Goal: Task Accomplishment & Management: Use online tool/utility

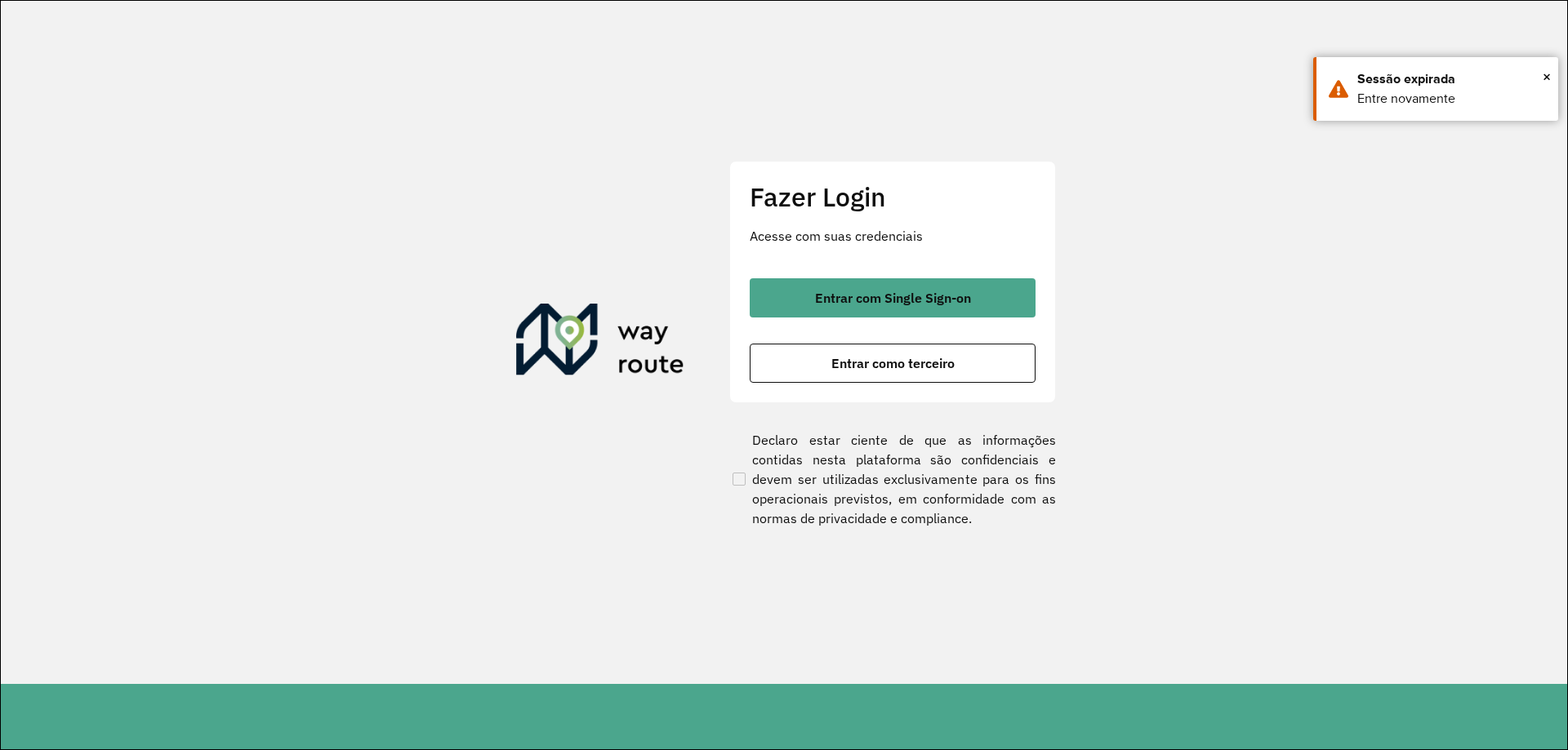
click at [999, 318] on div "Entrar com Single Sign-on Entrar como terceiro" at bounding box center [892, 331] width 286 height 105
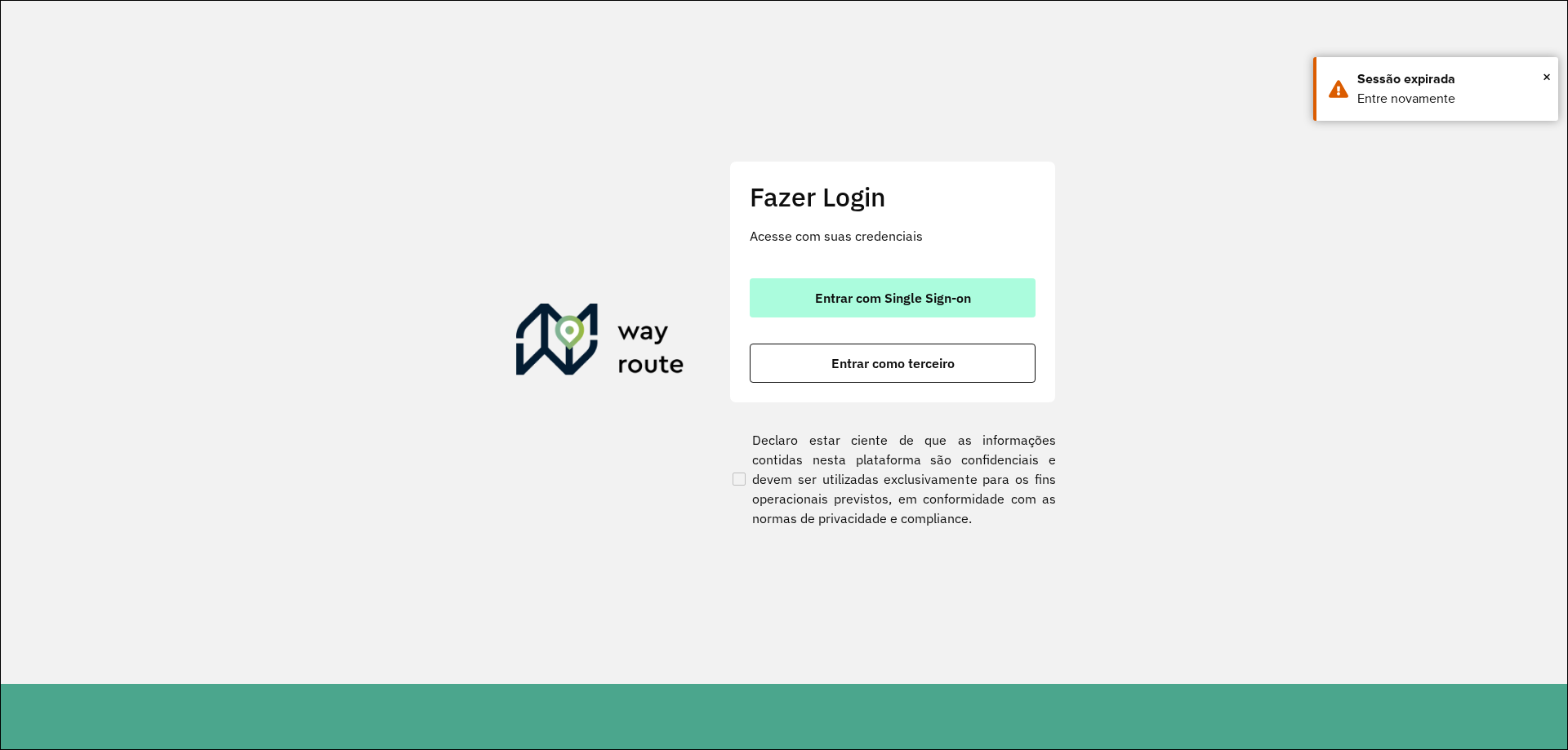
click at [997, 307] on button "Entrar com Single Sign-on" at bounding box center [892, 298] width 286 height 40
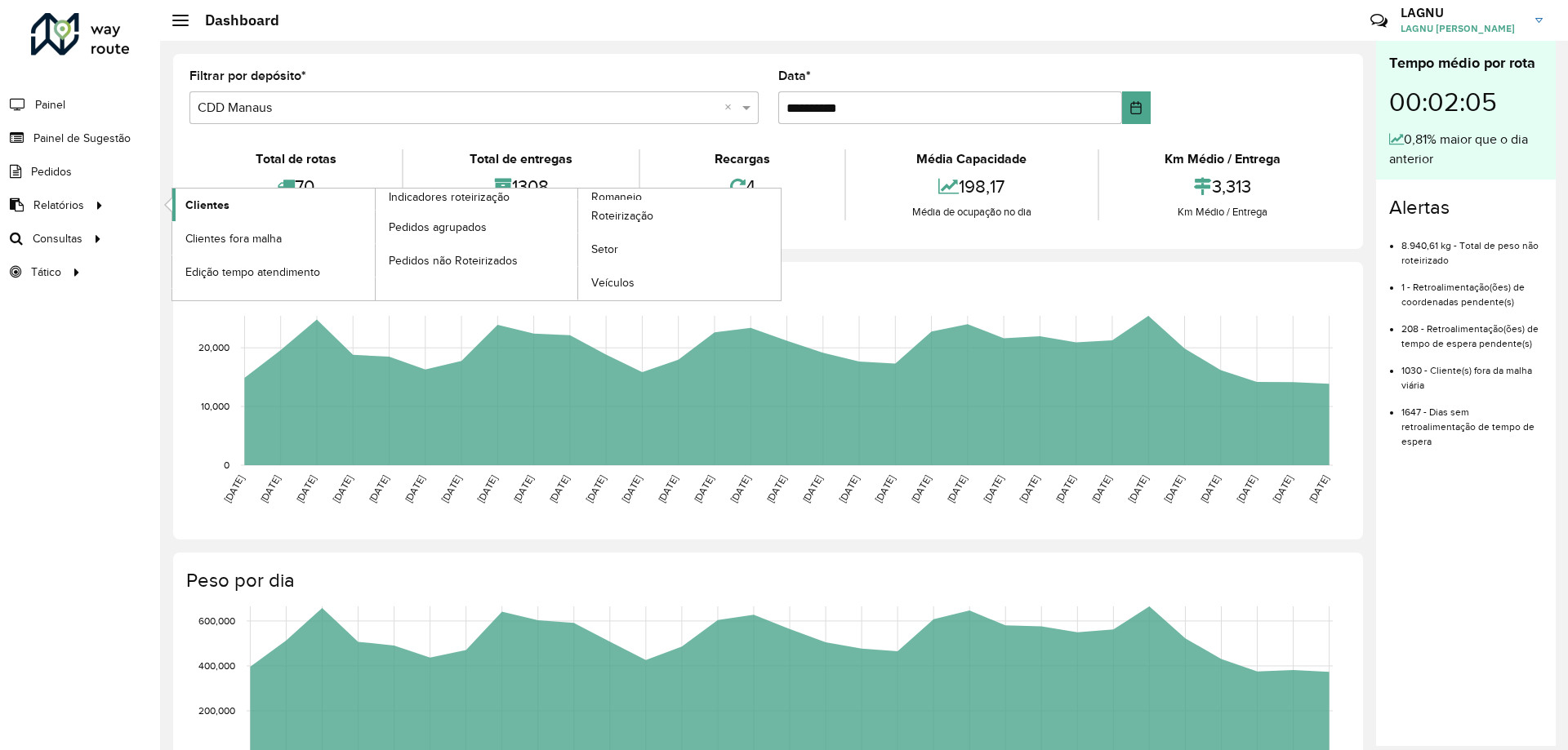
click at [186, 208] on span "Clientes" at bounding box center [208, 205] width 44 height 17
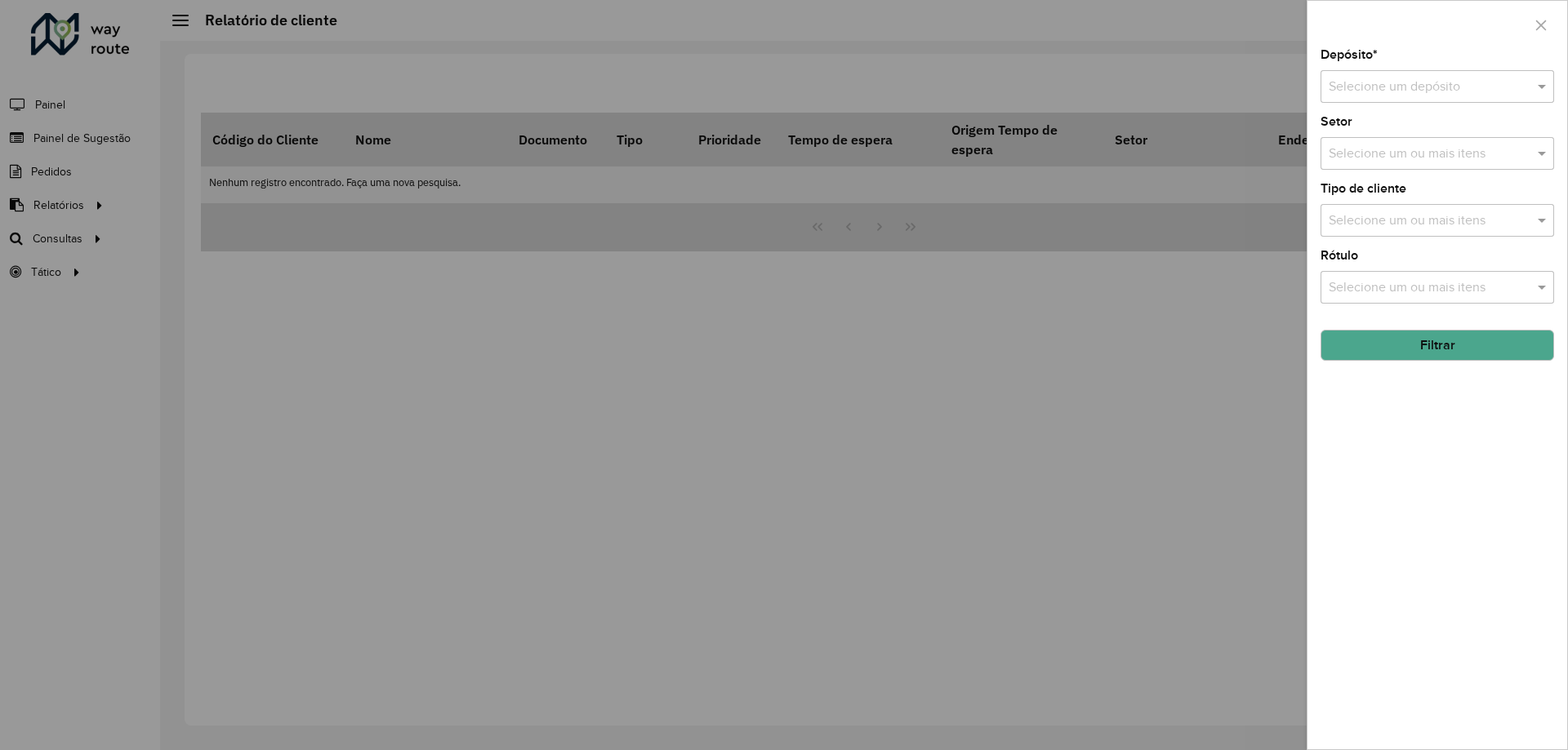
click at [1440, 106] on div "Depósito * Selecione um depósito Setor Selecione um ou mais itens Tipo de clien…" at bounding box center [1437, 399] width 260 height 701
click at [1436, 100] on div "Selecione um depósito" at bounding box center [1437, 86] width 233 height 33
click at [1402, 174] on div "CDD Manaus" at bounding box center [1437, 162] width 232 height 28
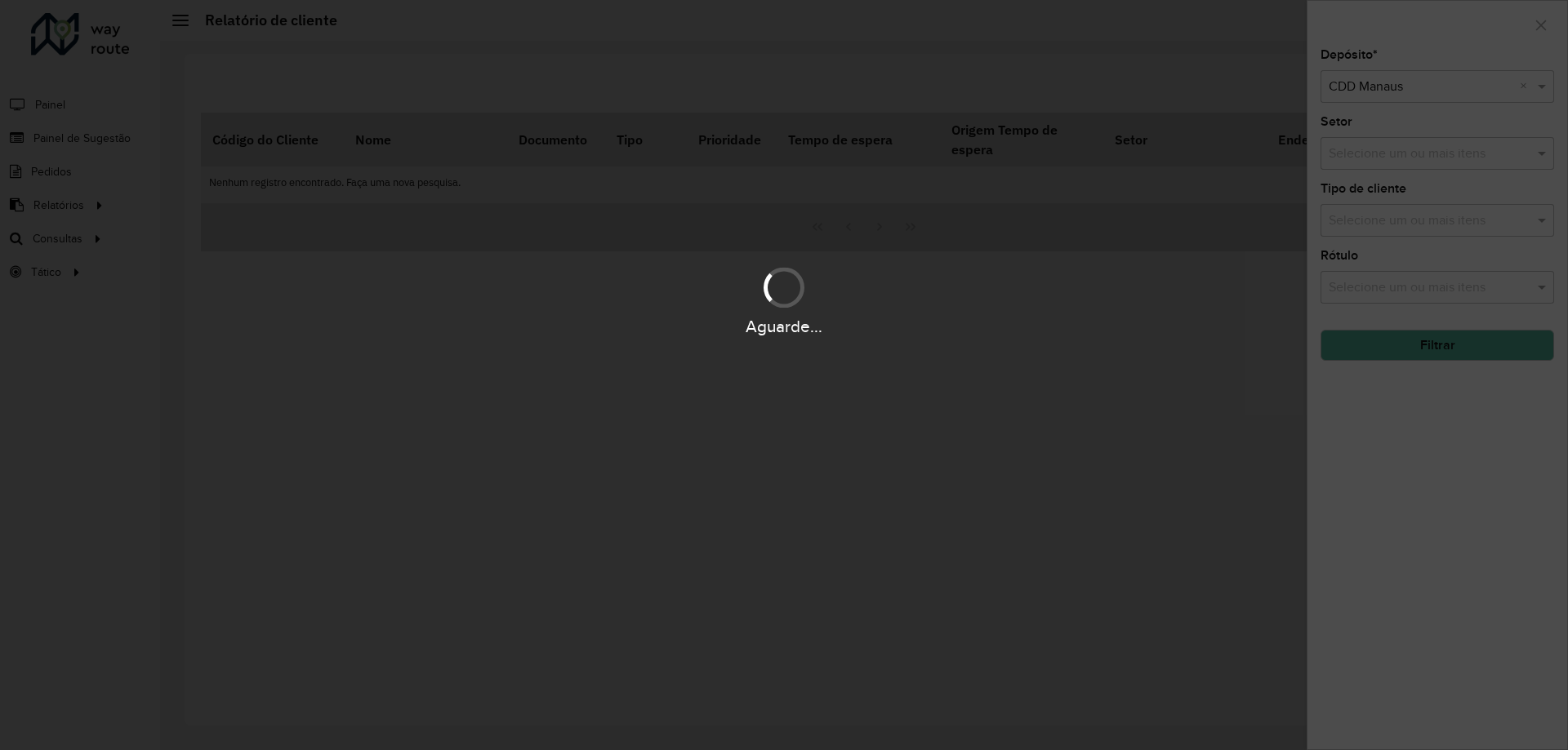
click at [1416, 160] on div "Aguarde..." at bounding box center [784, 375] width 1568 height 750
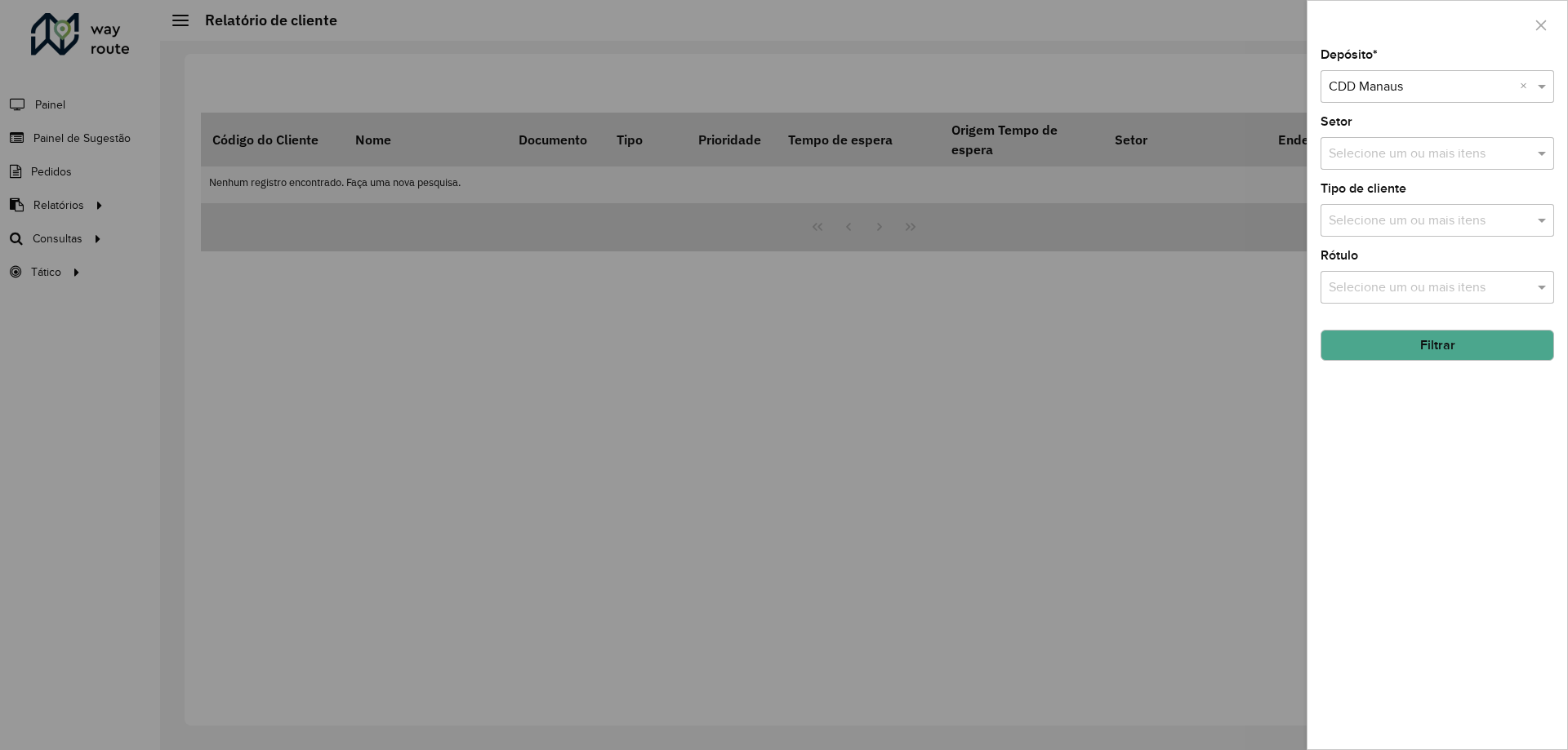
click at [1416, 161] on input "text" at bounding box center [1430, 154] width 210 height 20
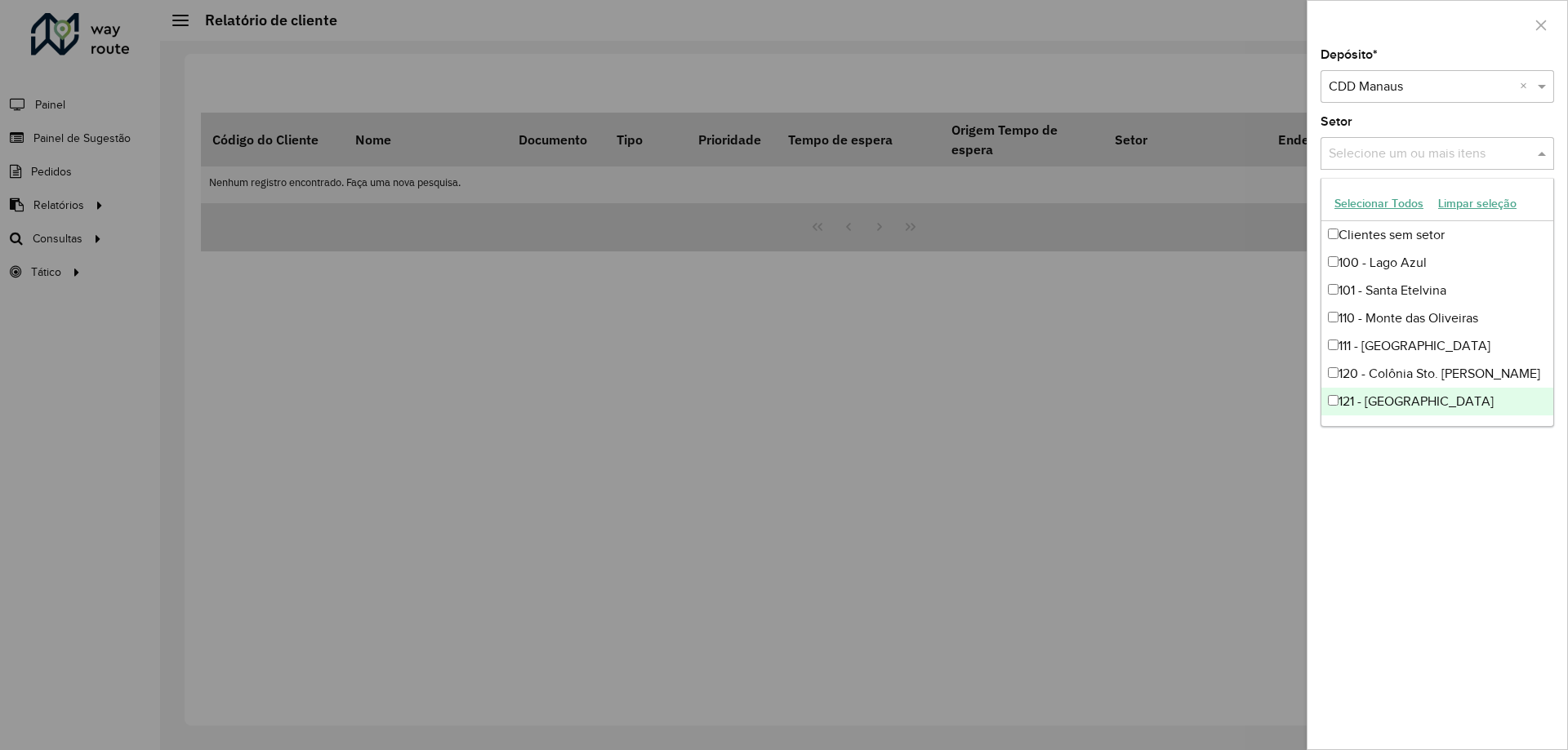
drag, startPoint x: 1431, startPoint y: 465, endPoint x: 1412, endPoint y: 439, distance: 32.2
click at [1431, 466] on div "Depósito * Selecione um depósito × CDD Manaus × Setor Selecione um ou mais iten…" at bounding box center [1437, 399] width 260 height 701
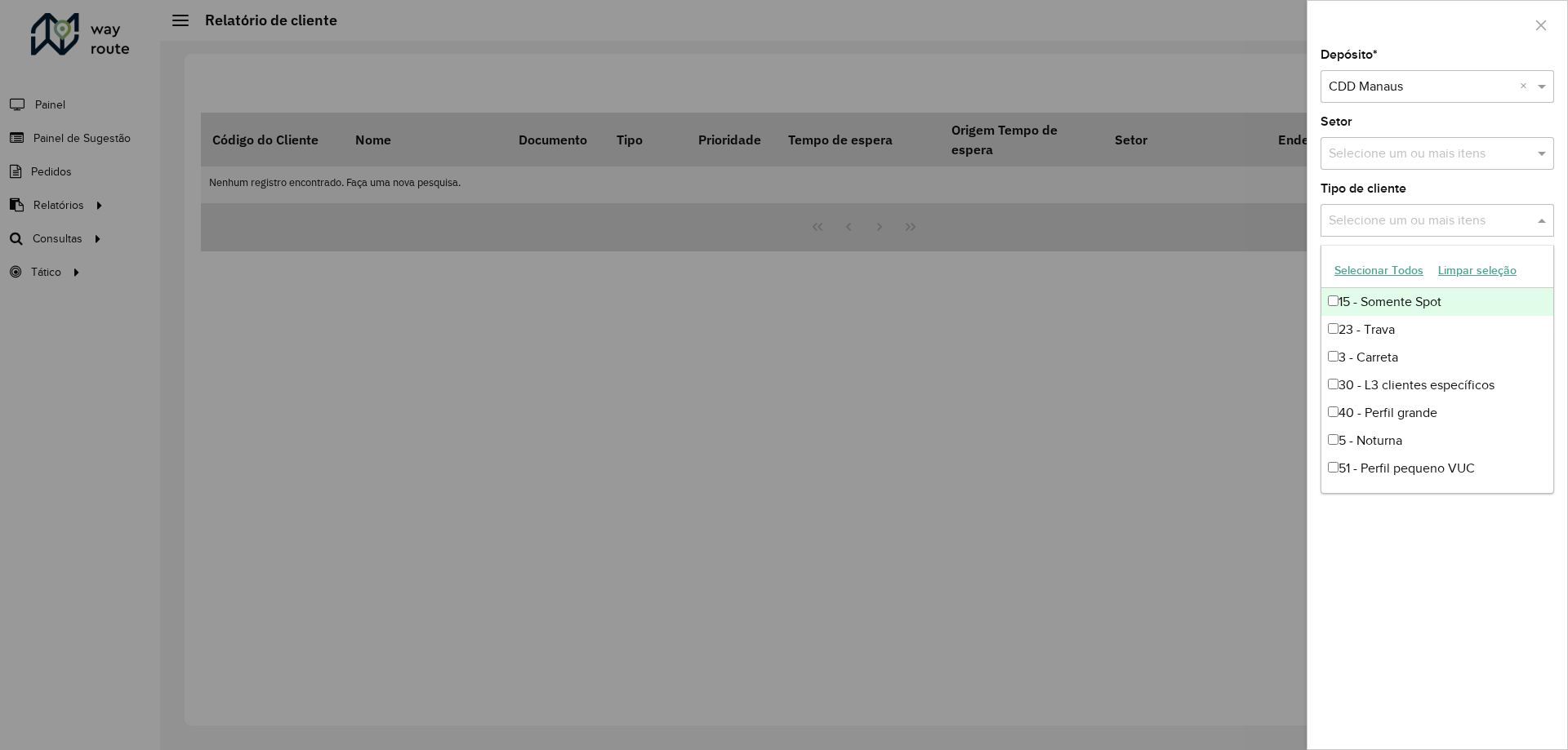
click at [1422, 213] on input "text" at bounding box center [1430, 221] width 210 height 20
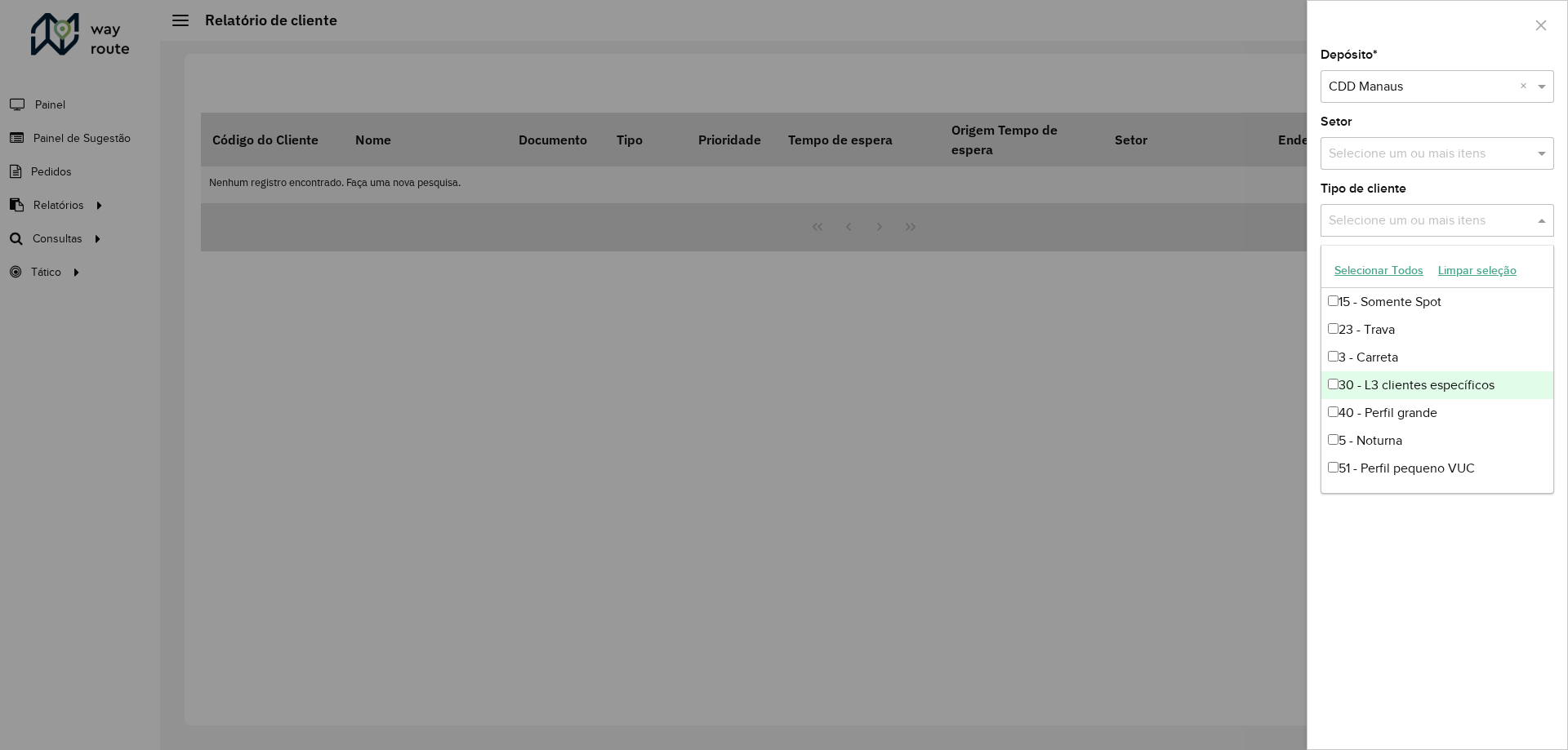
scroll to position [110, 0]
click at [1339, 363] on div "51 - Perfil pequeno VUC" at bounding box center [1437, 359] width 232 height 28
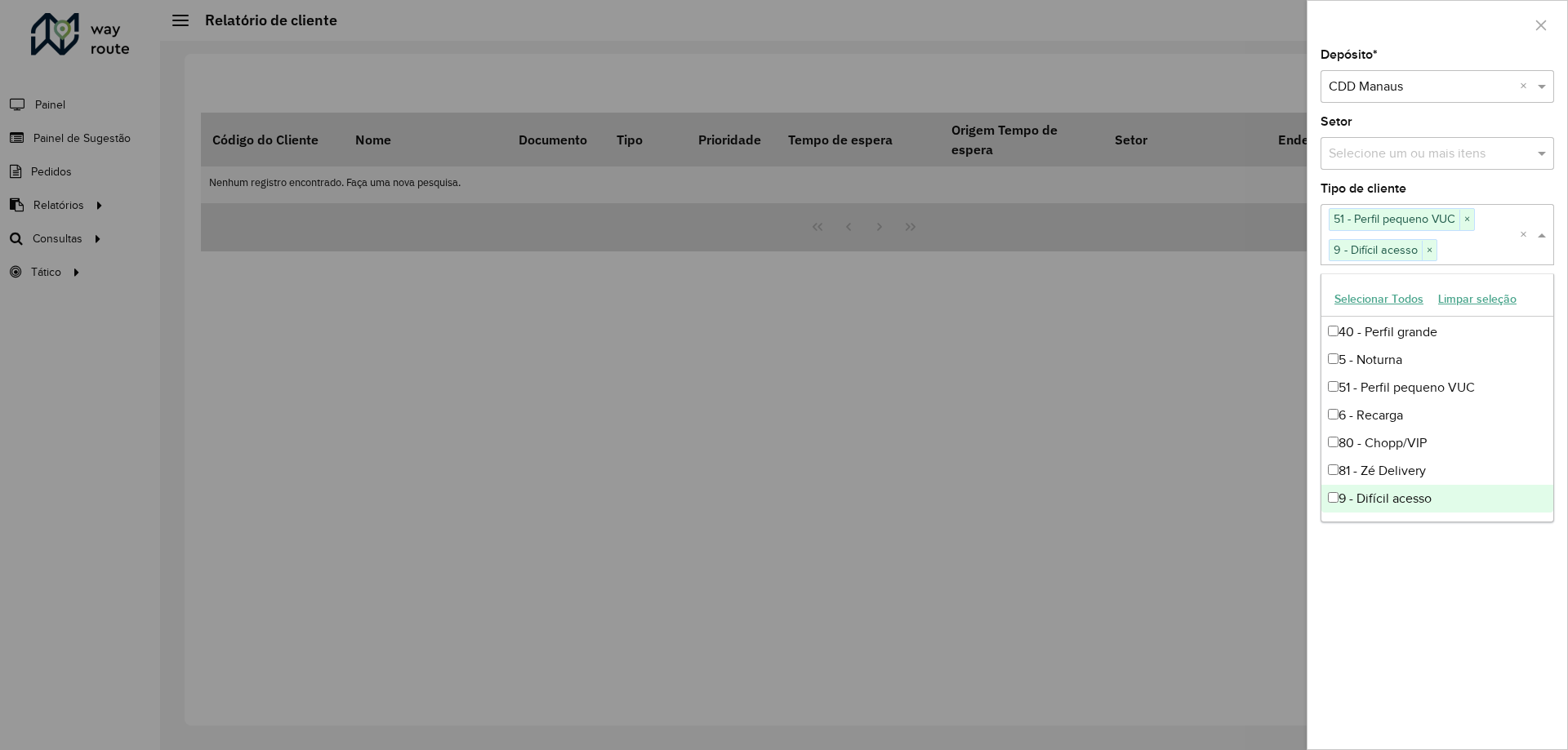
click at [1383, 553] on div "Depósito * Selecione um depósito × CDD Manaus × Setor Selecione um ou mais iten…" at bounding box center [1437, 399] width 260 height 701
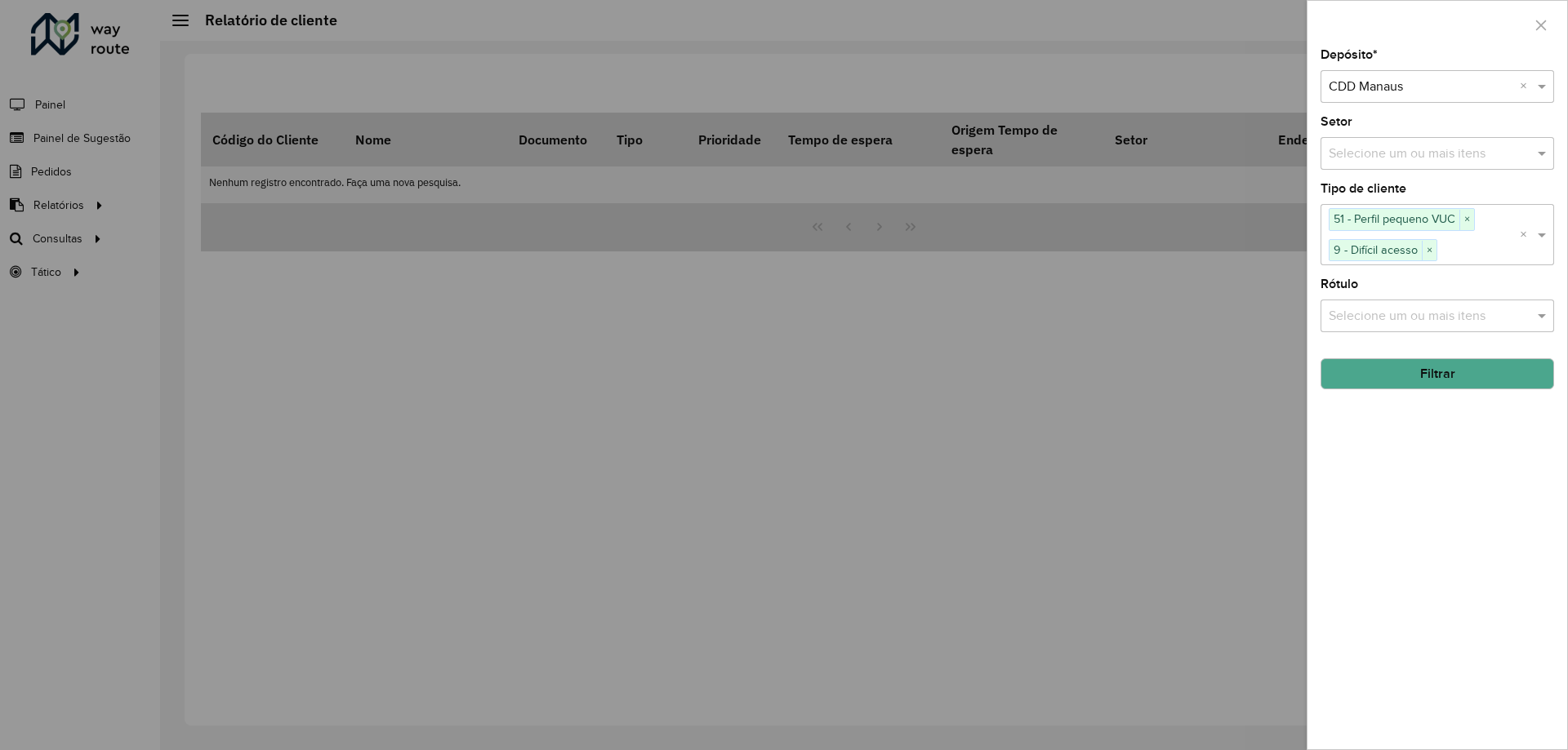
click at [1424, 373] on button "Filtrar" at bounding box center [1437, 374] width 233 height 31
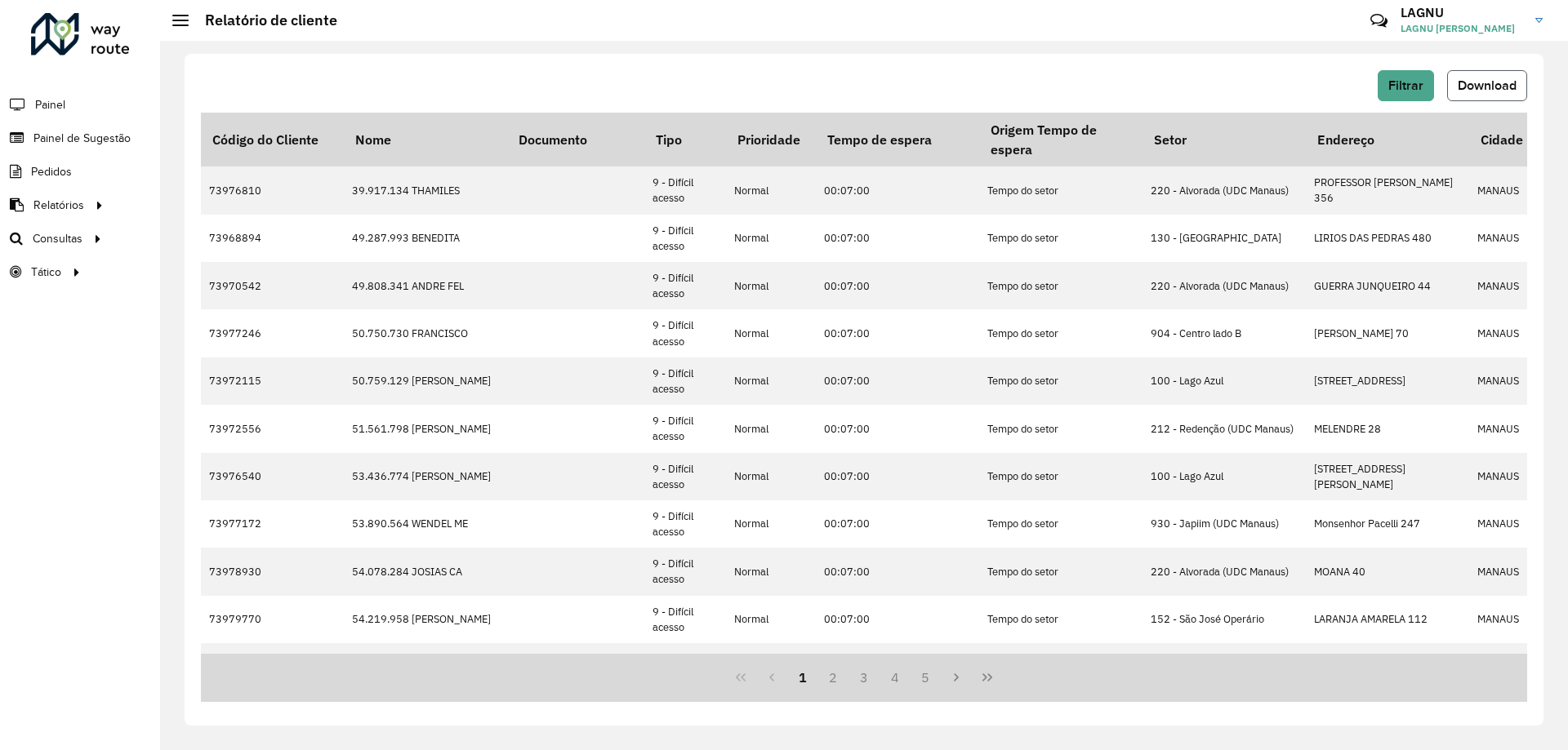
click at [1488, 93] on button "Download" at bounding box center [1487, 85] width 80 height 31
click at [101, 127] on link "Painel de Sugestão" at bounding box center [67, 137] width 135 height 33
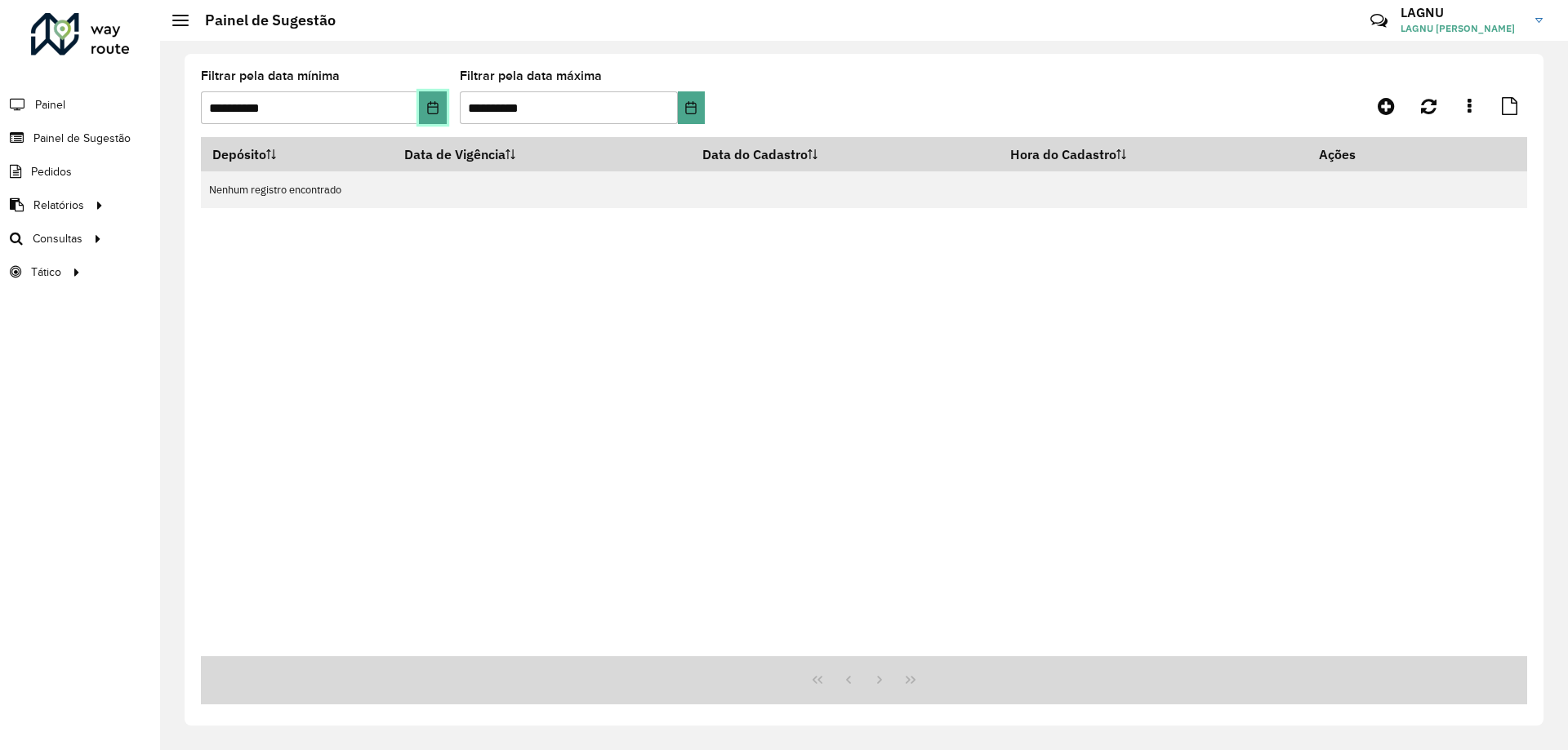
click at [425, 106] on button "Choose Date" at bounding box center [432, 108] width 27 height 33
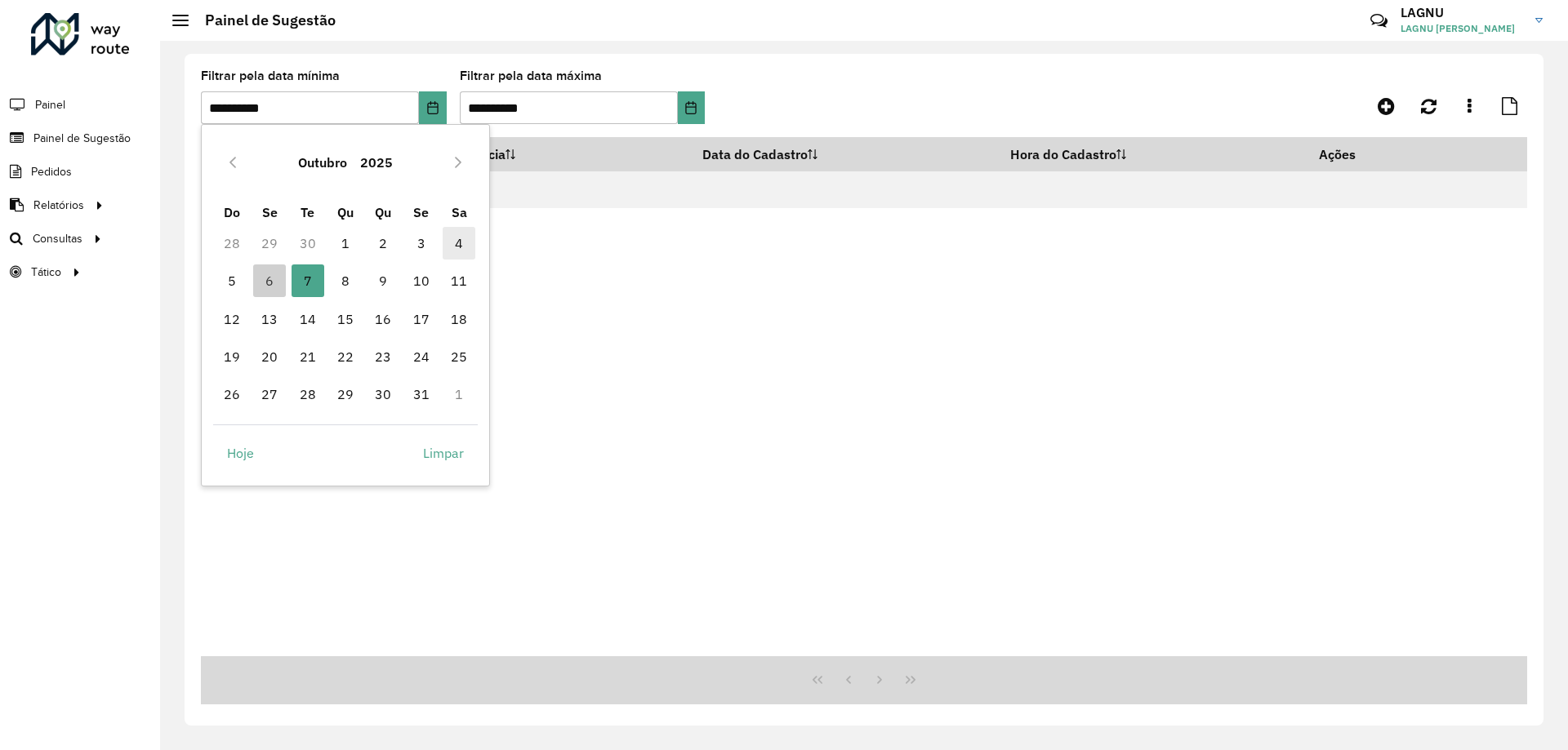
click at [460, 247] on span "4" at bounding box center [459, 243] width 33 height 33
type input "**********"
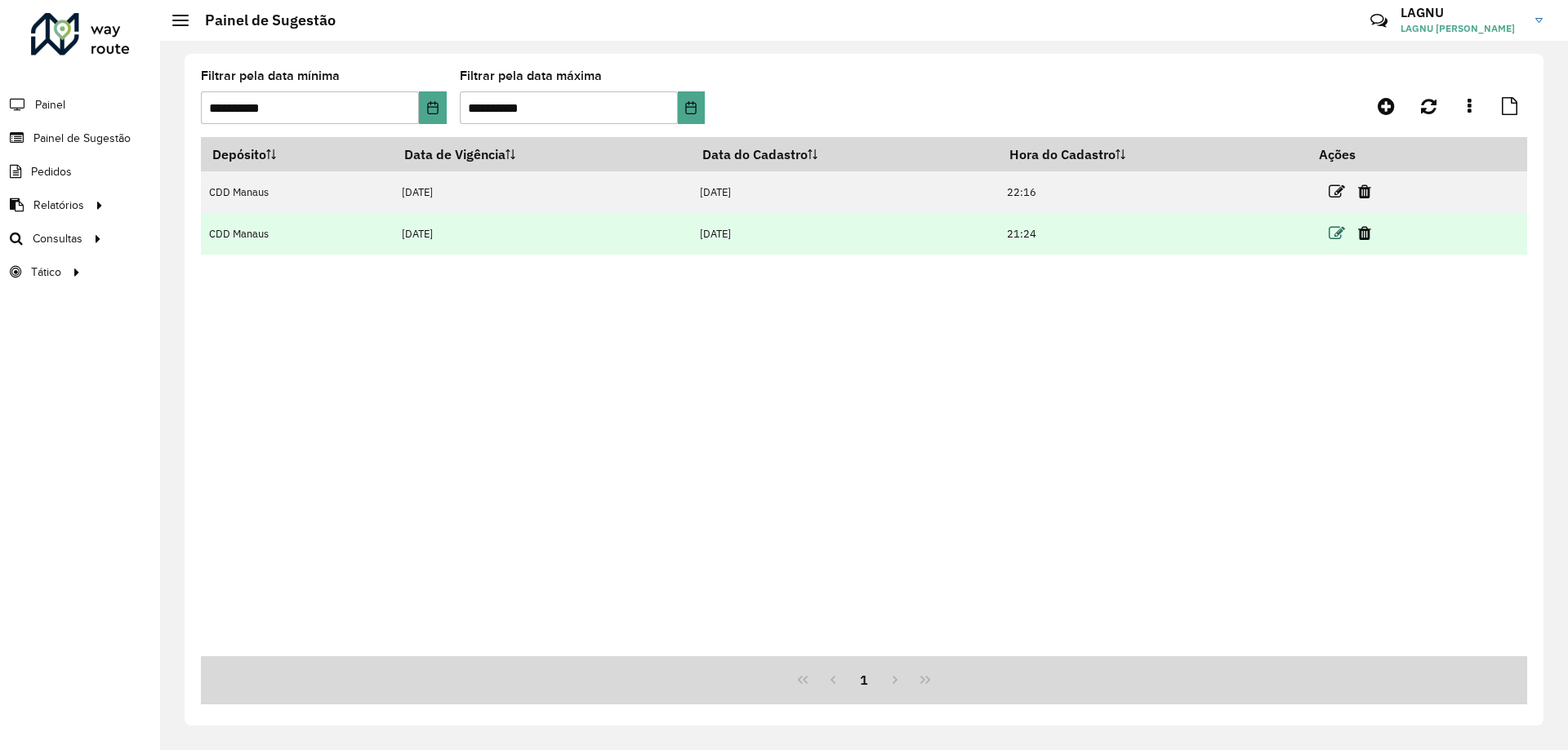
click at [1342, 230] on icon at bounding box center [1337, 233] width 17 height 17
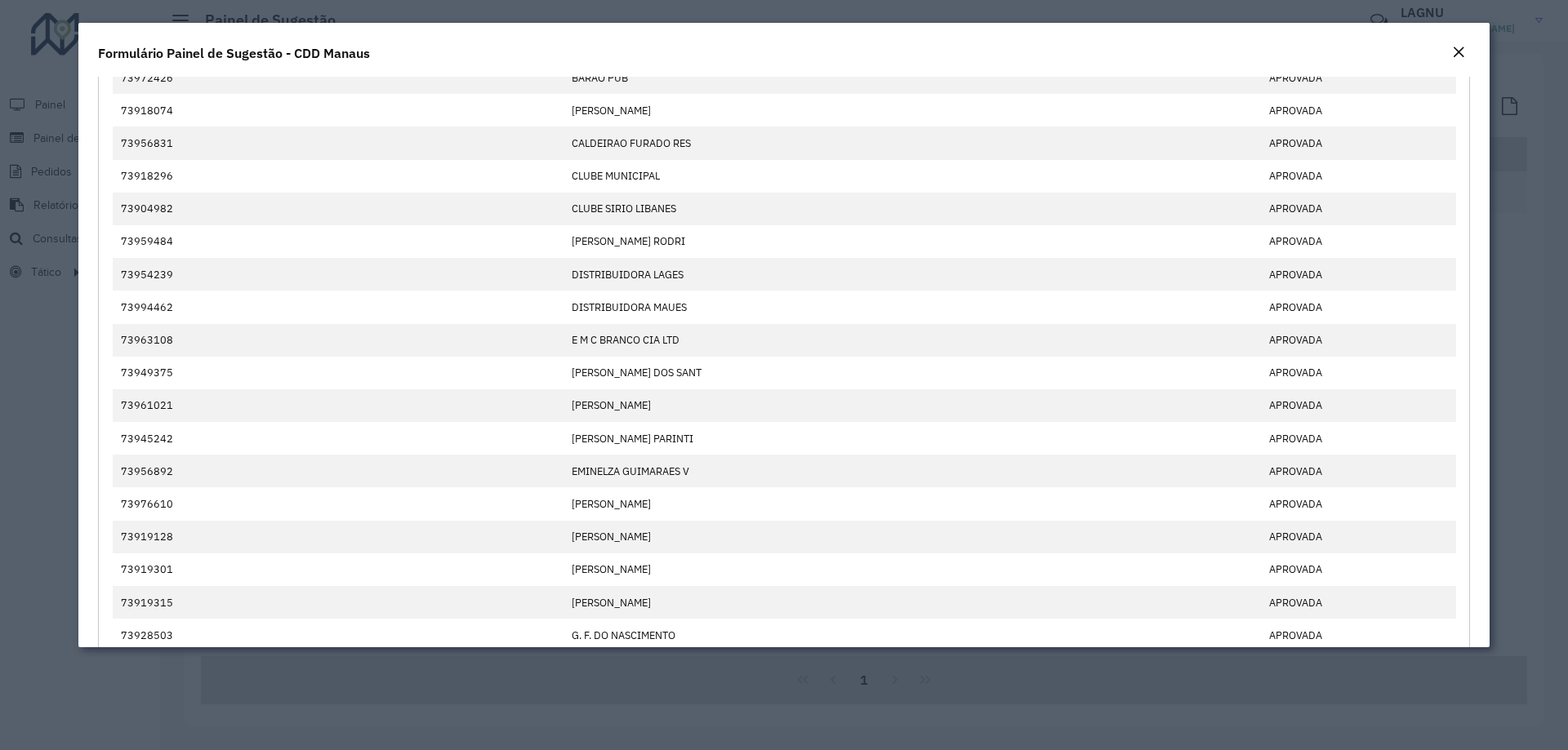
scroll to position [28, 0]
